Goal: Task Accomplishment & Management: Manage account settings

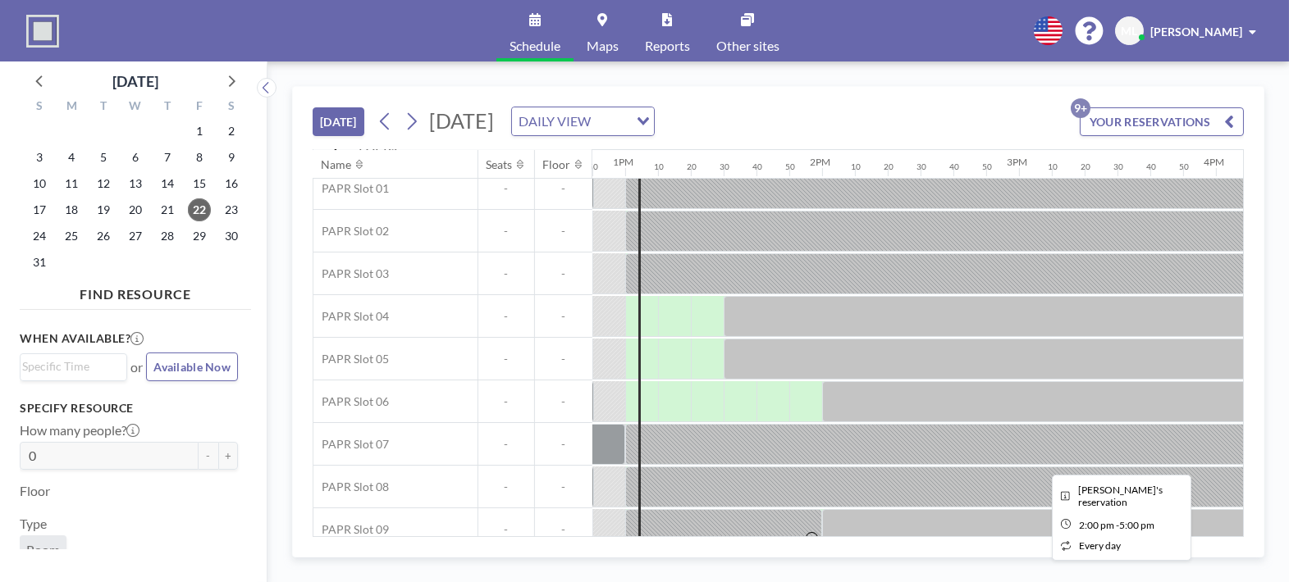
scroll to position [116, 2526]
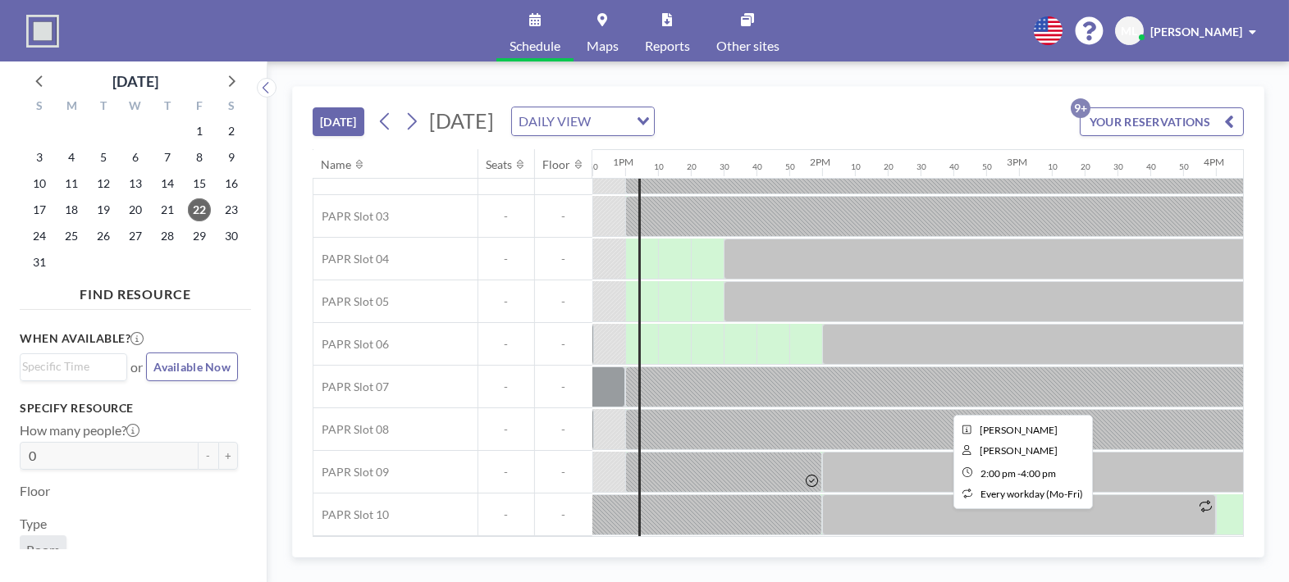
drag, startPoint x: 879, startPoint y: 526, endPoint x: 915, endPoint y: 526, distance: 36.9
click at [915, 526] on div at bounding box center [1019, 515] width 394 height 41
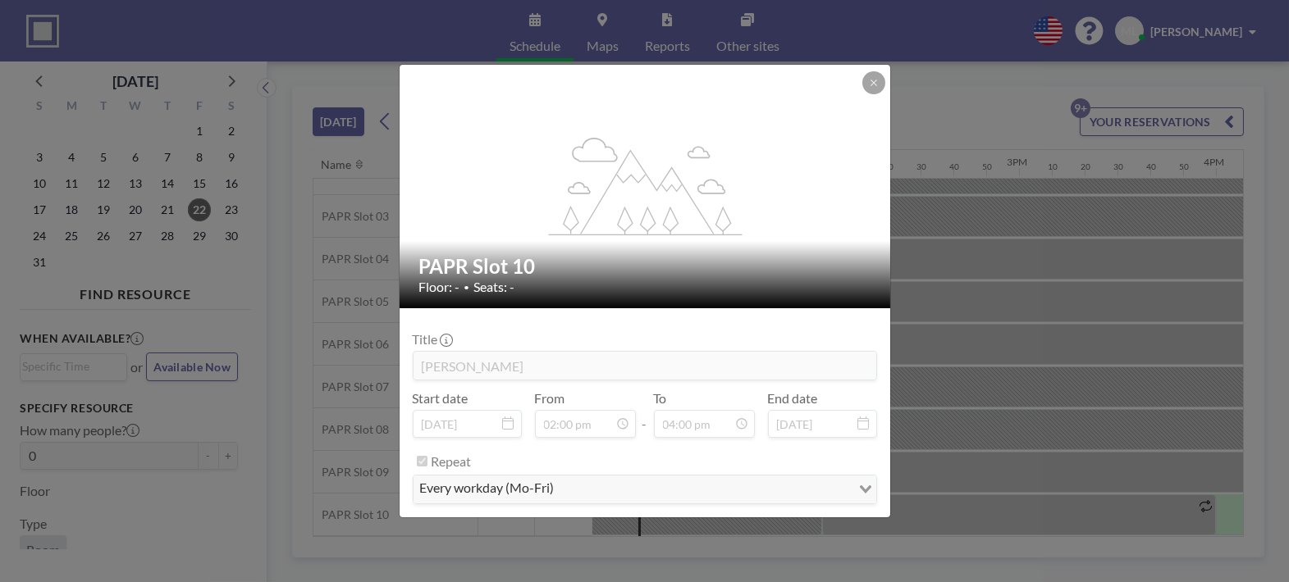
click at [871, 87] on icon at bounding box center [874, 83] width 10 height 10
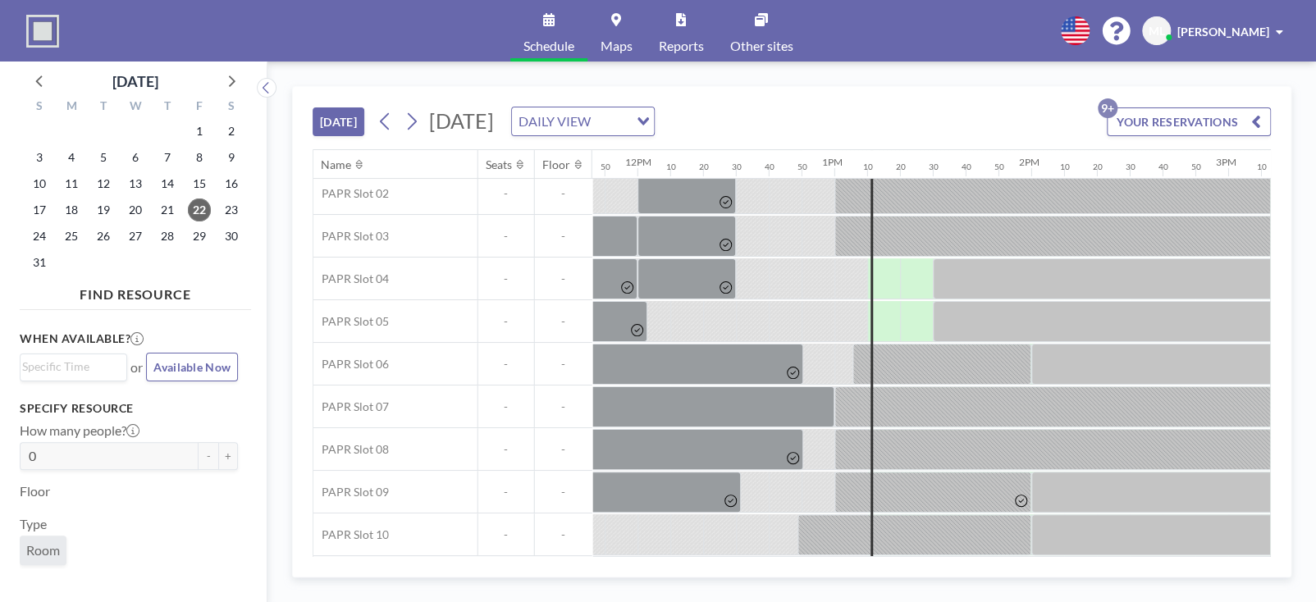
scroll to position [98, 2313]
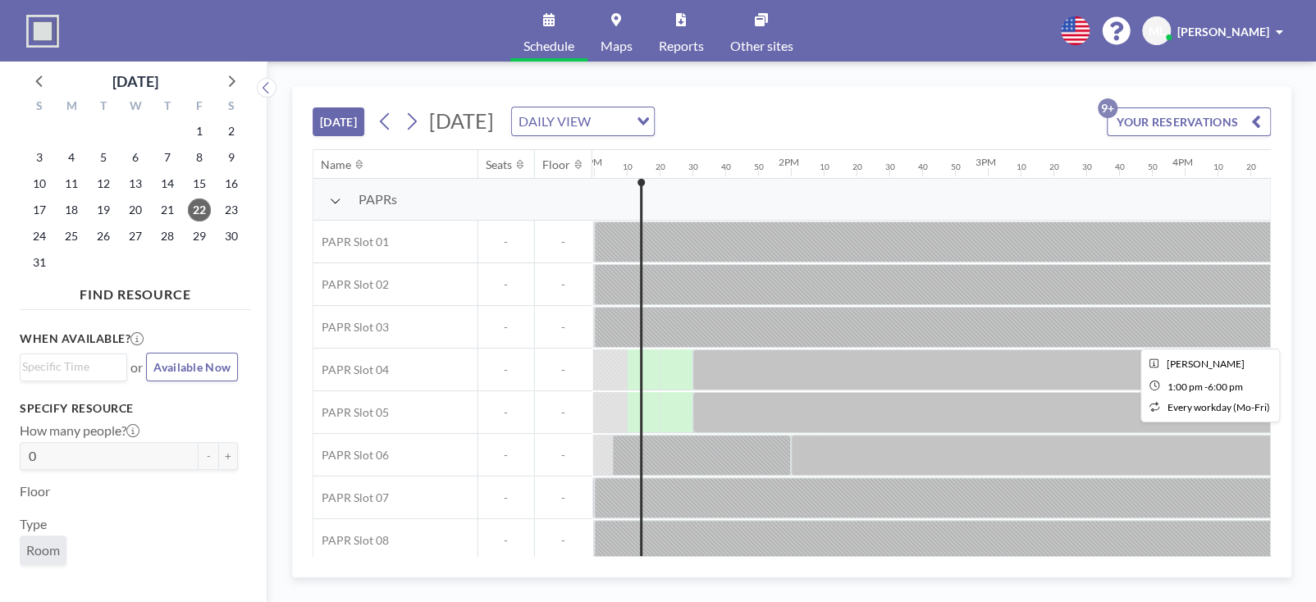
scroll to position [0, 2558]
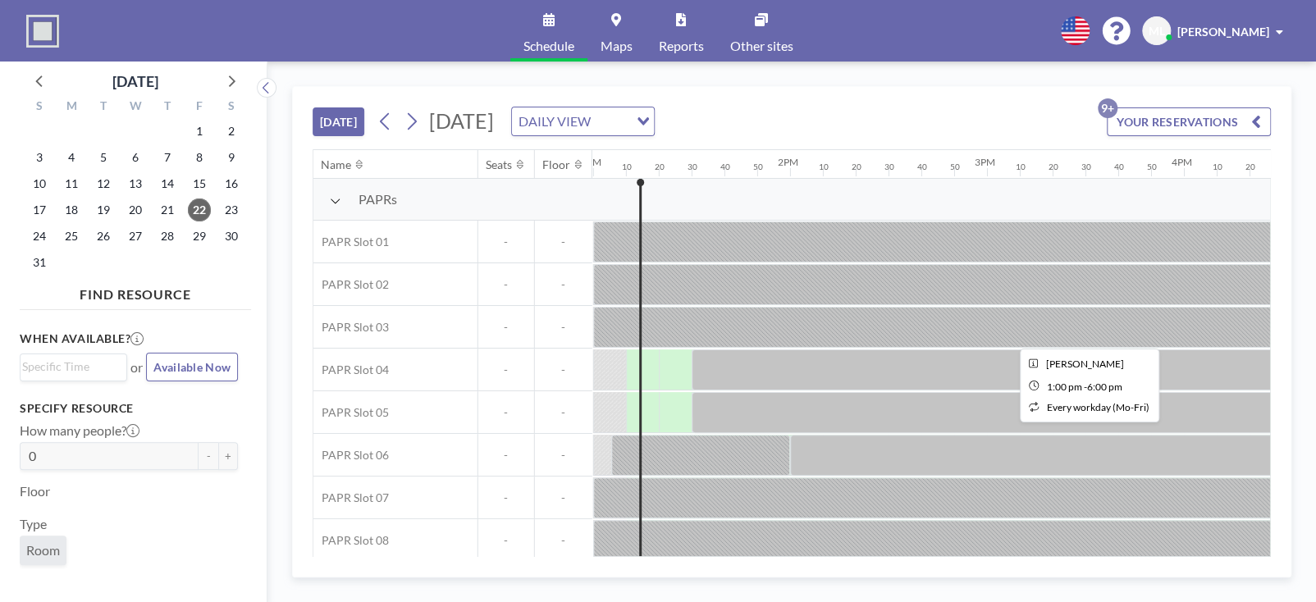
click at [1012, 323] on div at bounding box center [1085, 327] width 984 height 41
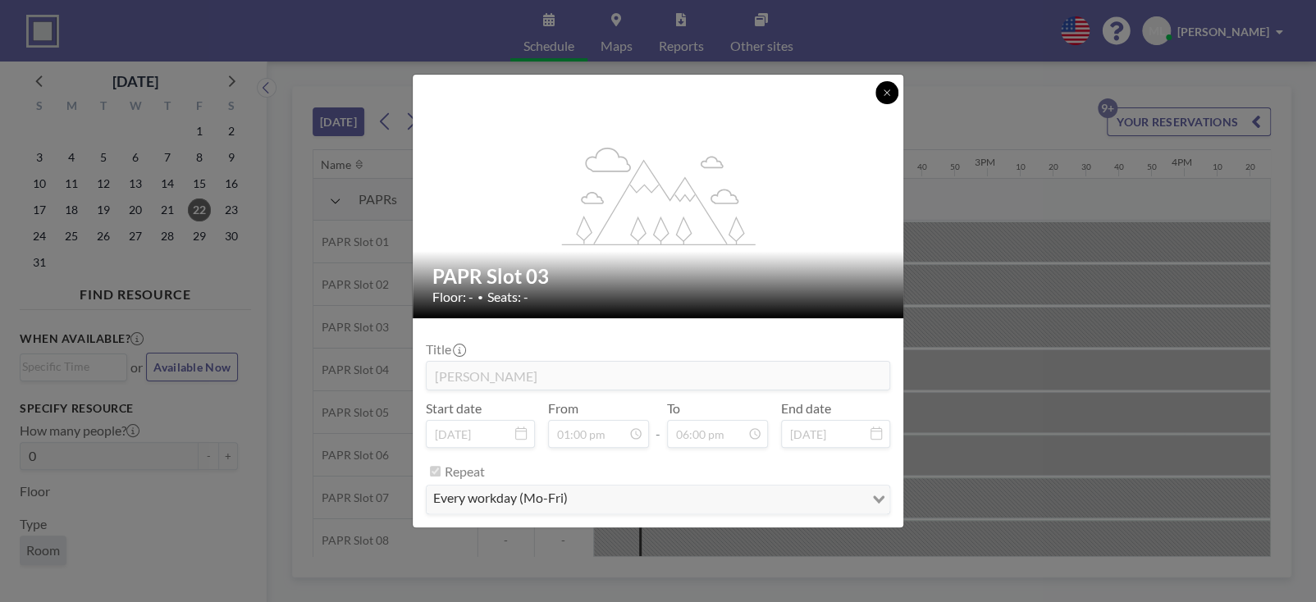
click at [890, 95] on icon at bounding box center [887, 93] width 10 height 10
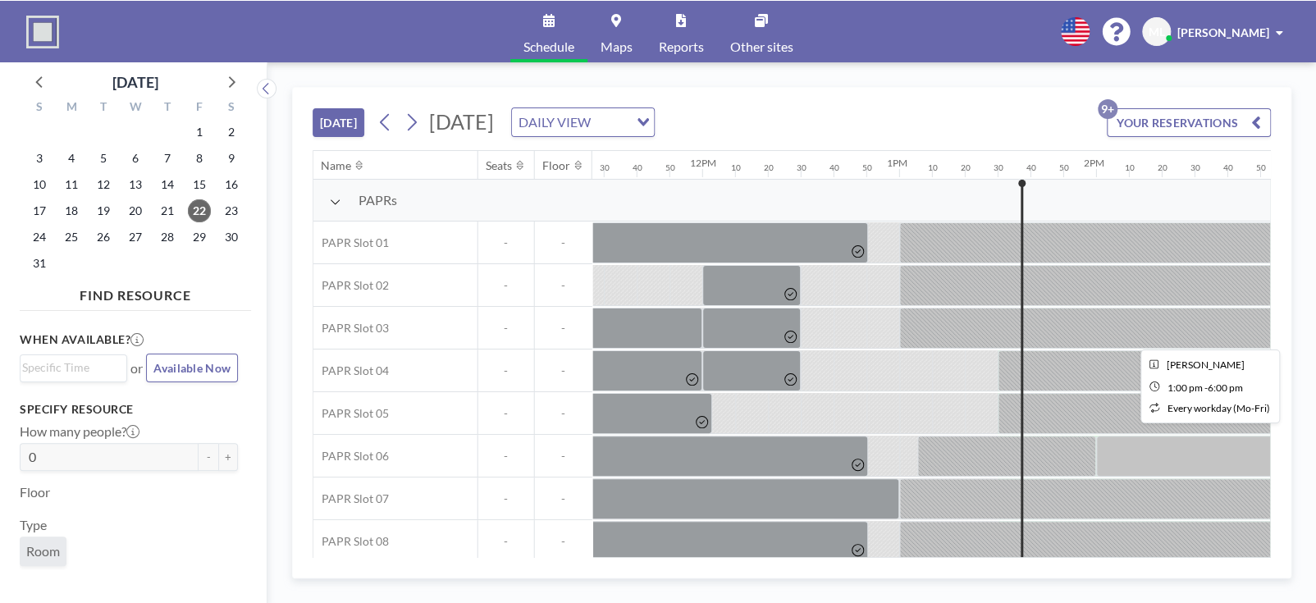
scroll to position [82, 2252]
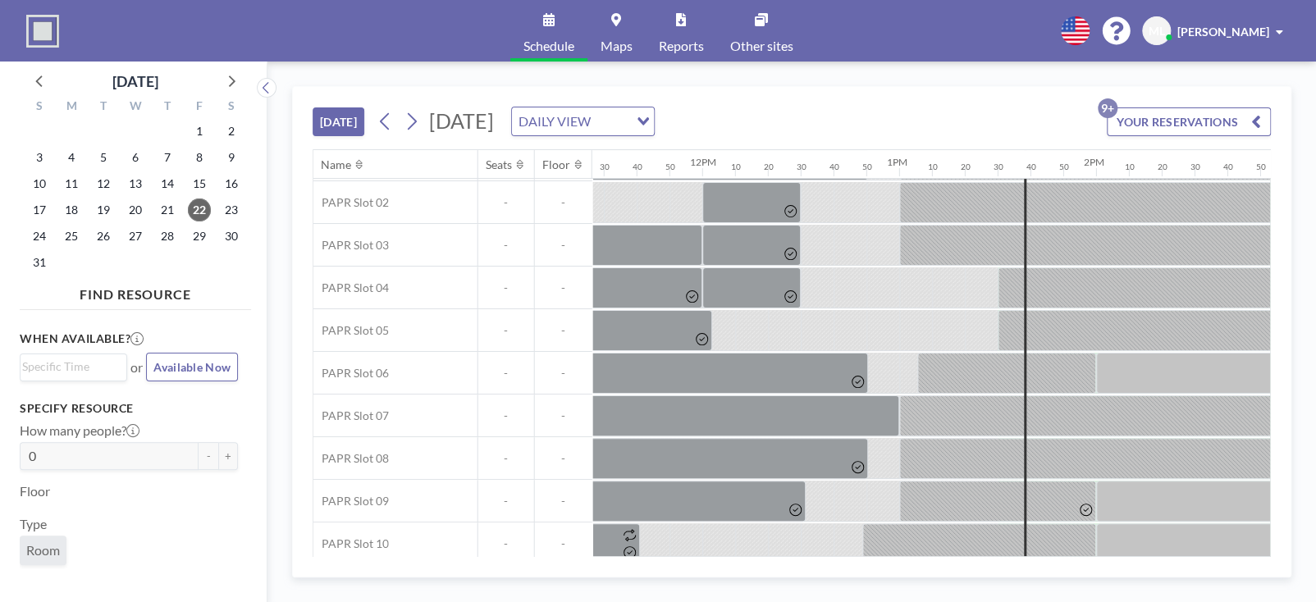
click at [1256, 119] on icon "button" at bounding box center [1256, 122] width 10 height 20
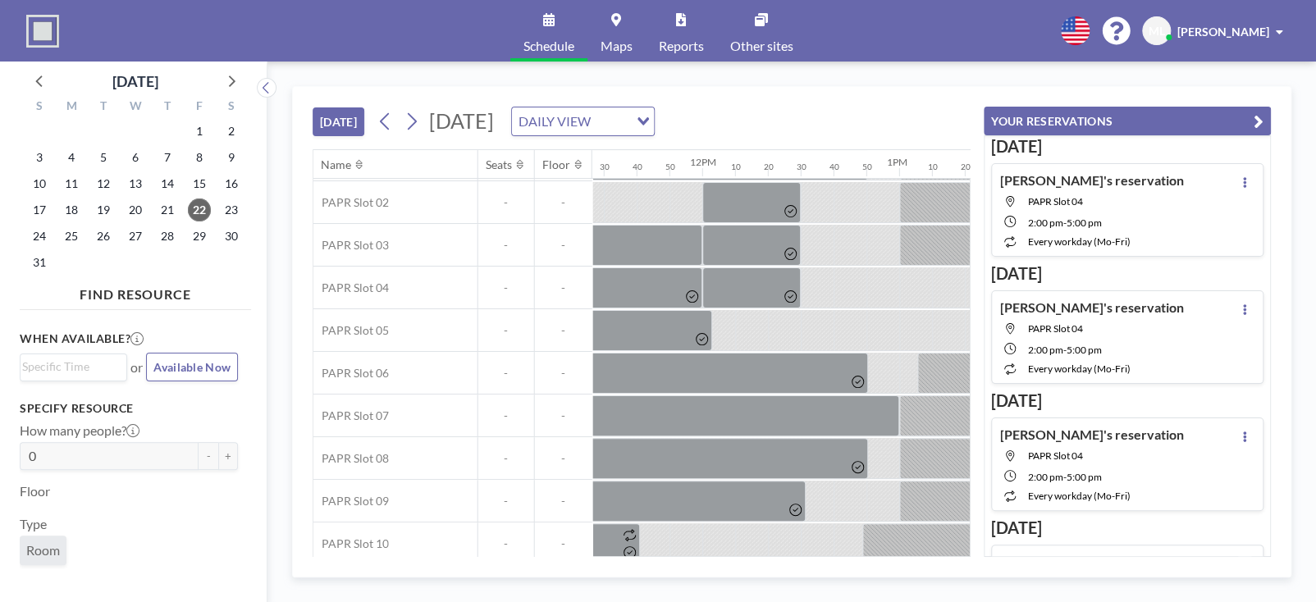
click at [1256, 119] on icon "button" at bounding box center [1258, 122] width 10 height 20
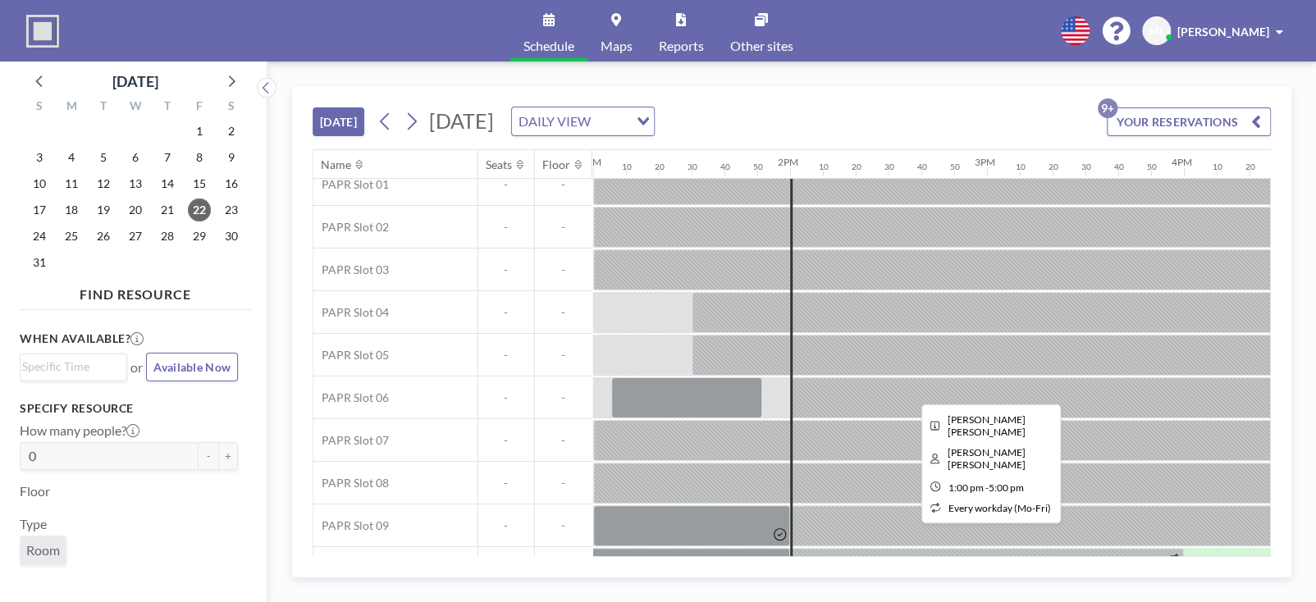
scroll to position [98, 2558]
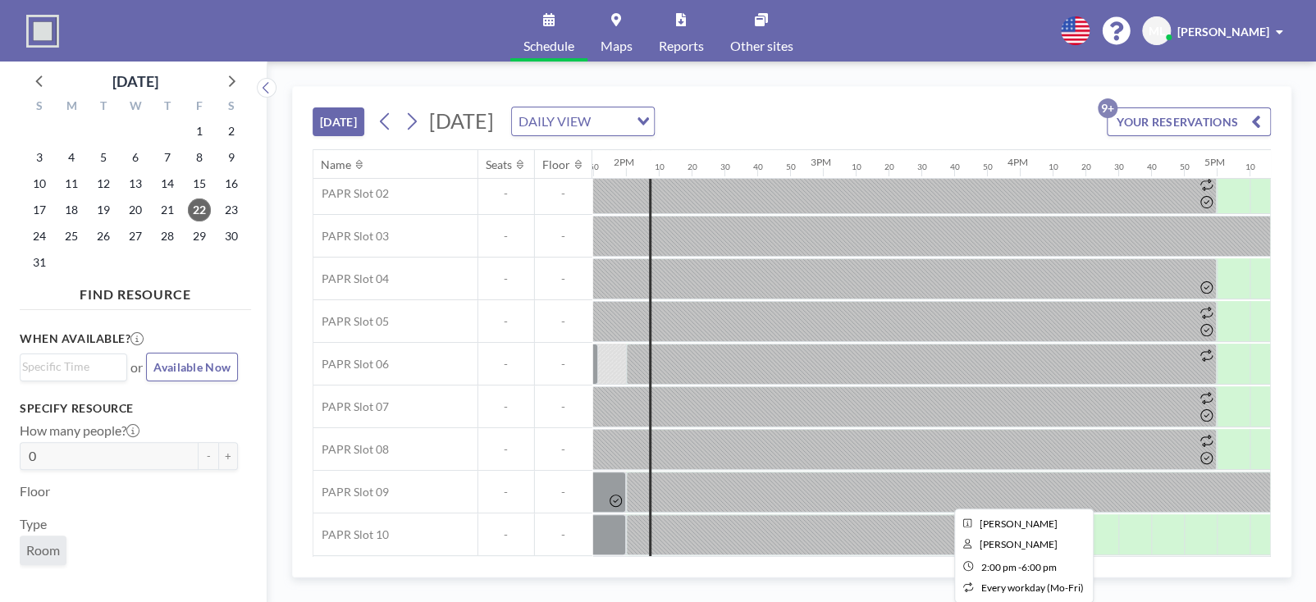
scroll to position [98, 2722]
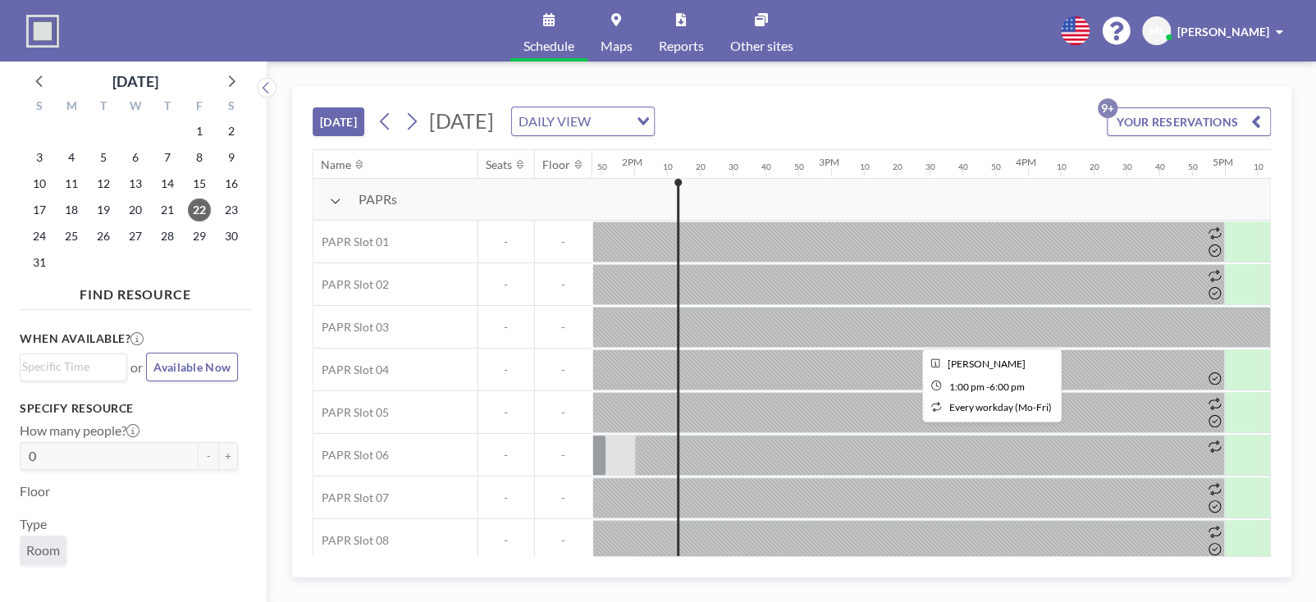
scroll to position [0, 2756]
